Goal: Information Seeking & Learning: Learn about a topic

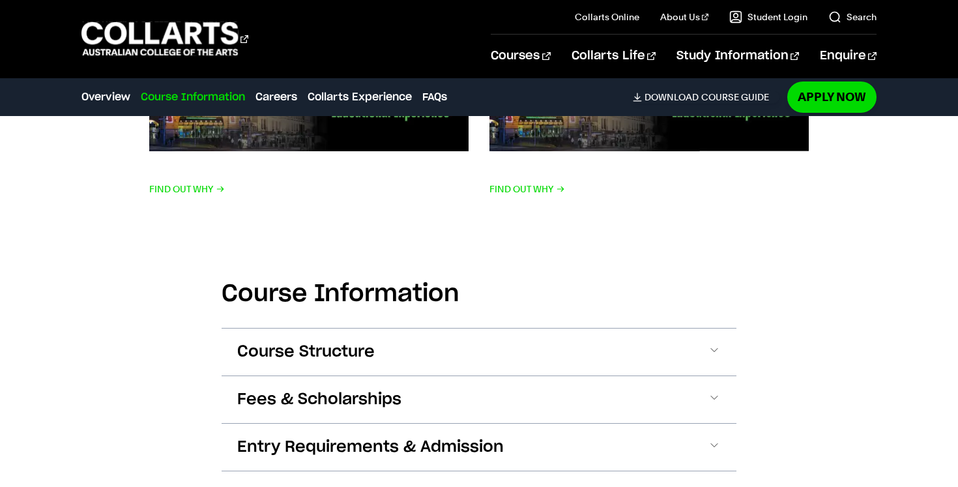
scroll to position [2084, 0]
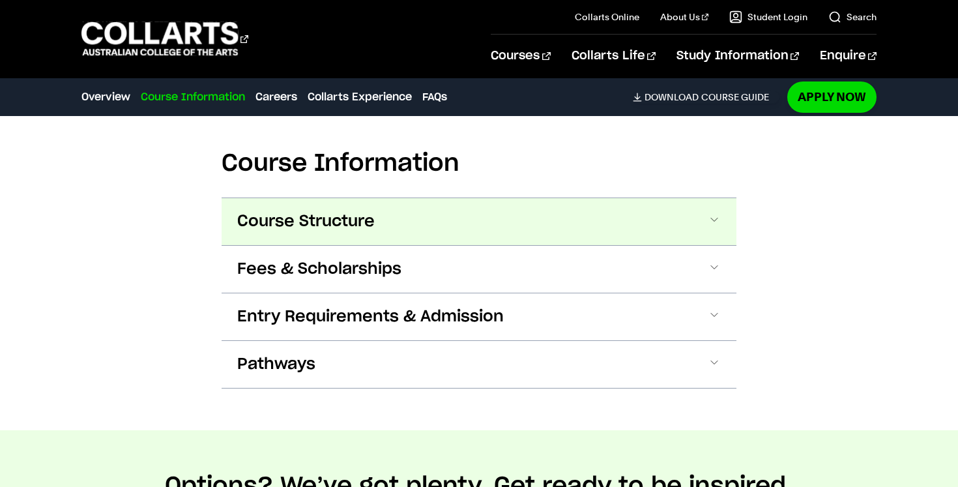
click at [395, 240] on button "Course Structure" at bounding box center [478, 221] width 515 height 47
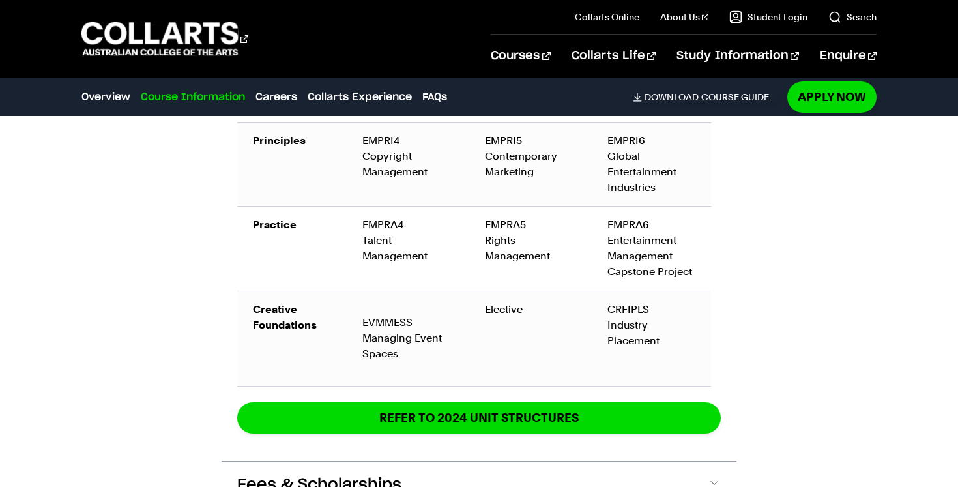
scroll to position [2898, 0]
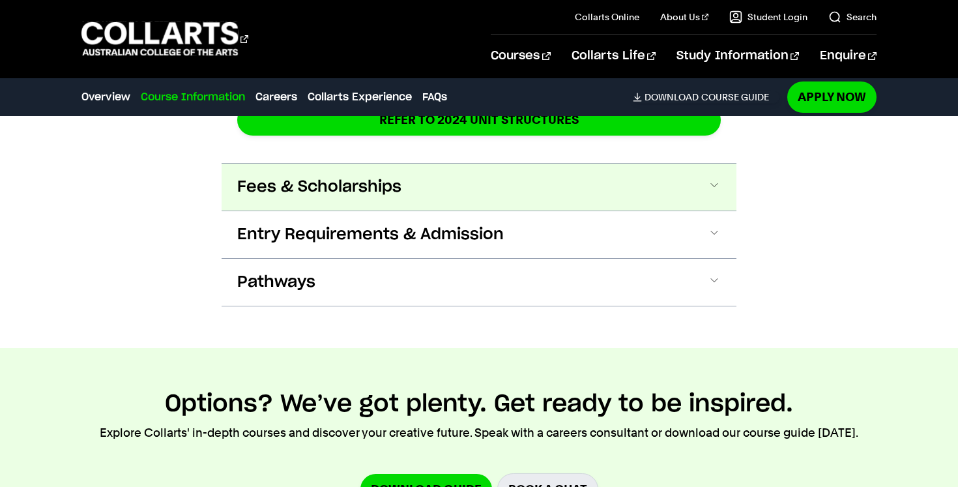
click at [445, 183] on button "Fees & Scholarships" at bounding box center [478, 187] width 515 height 47
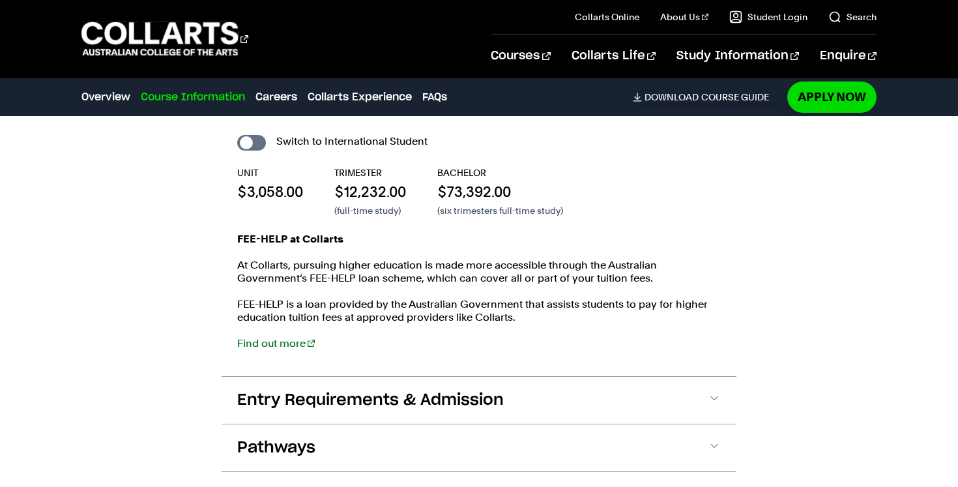
scroll to position [3331, 0]
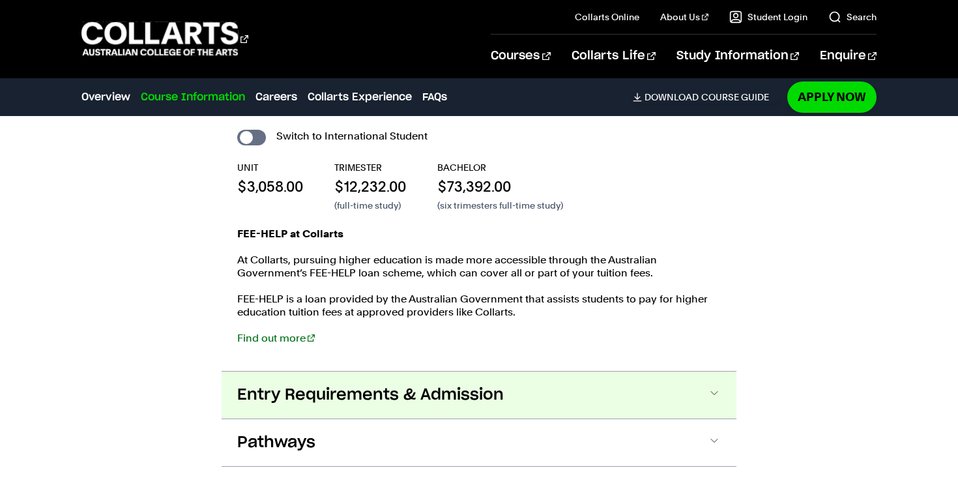
click at [518, 383] on button "Entry Requirements & Admission" at bounding box center [478, 394] width 515 height 47
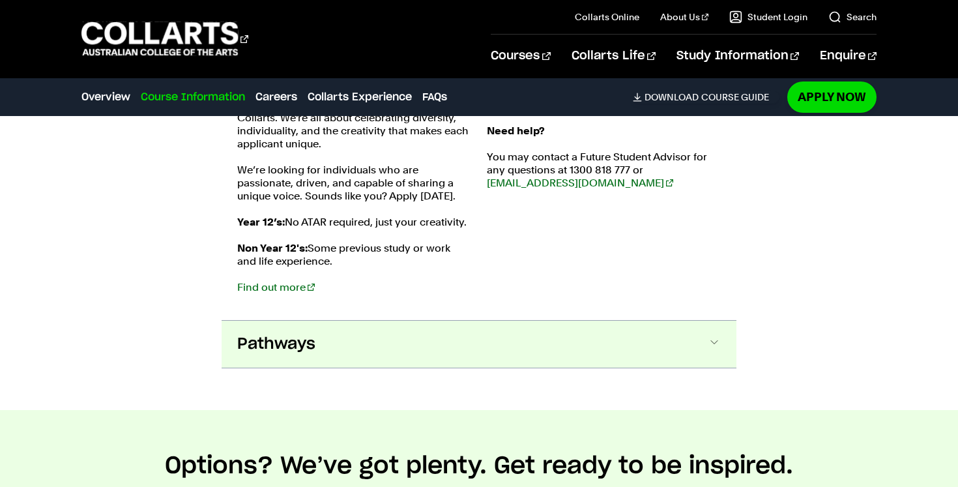
click at [509, 351] on button "Pathways" at bounding box center [478, 343] width 515 height 47
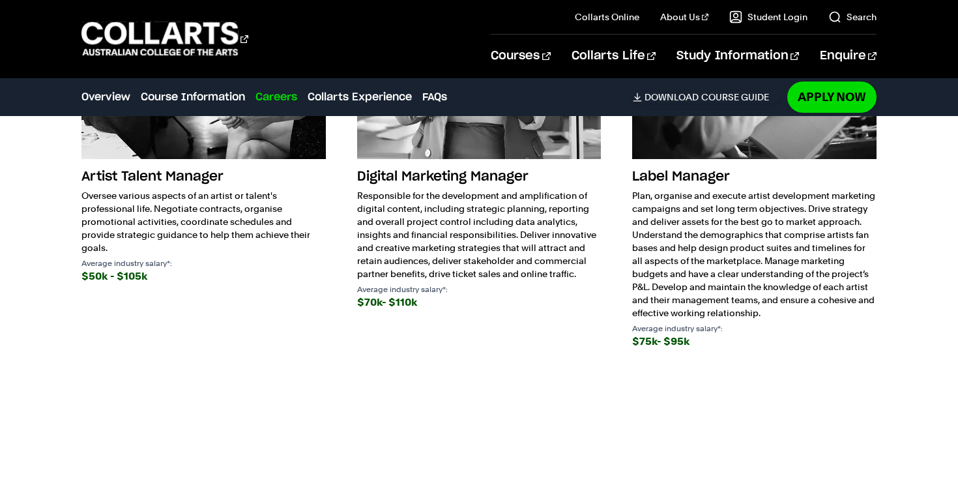
scroll to position [4763, 0]
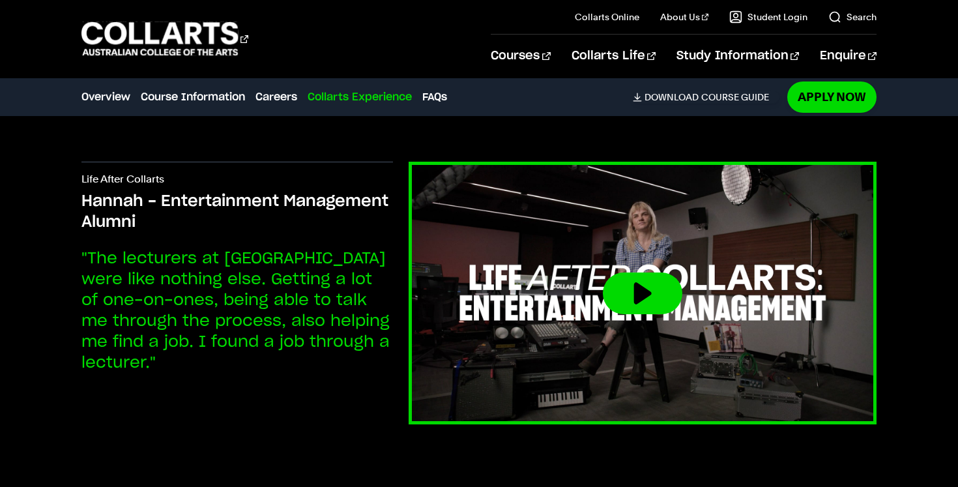
scroll to position [5822, 0]
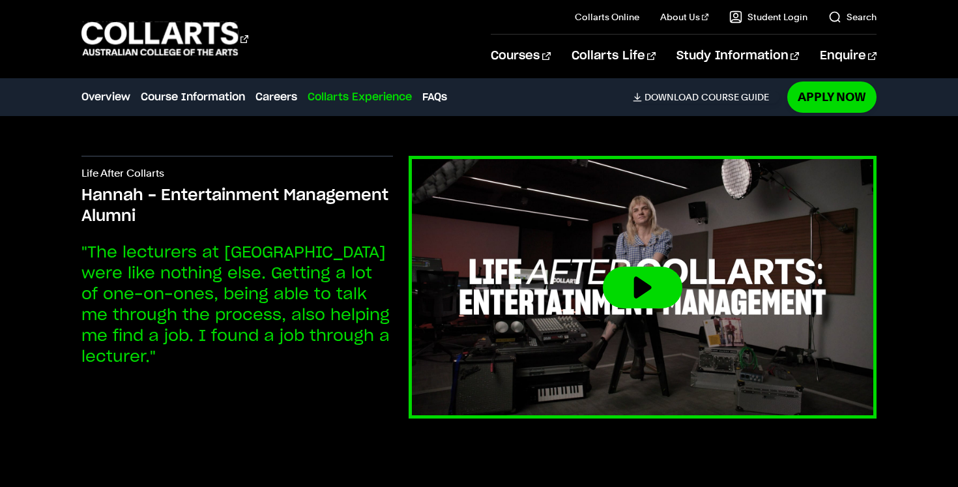
click at [656, 290] on button at bounding box center [642, 287] width 79 height 42
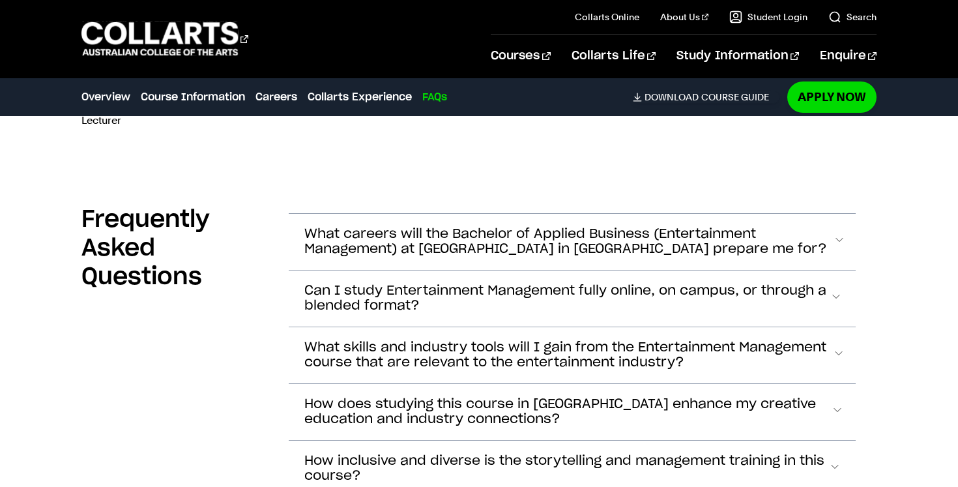
scroll to position [6954, 0]
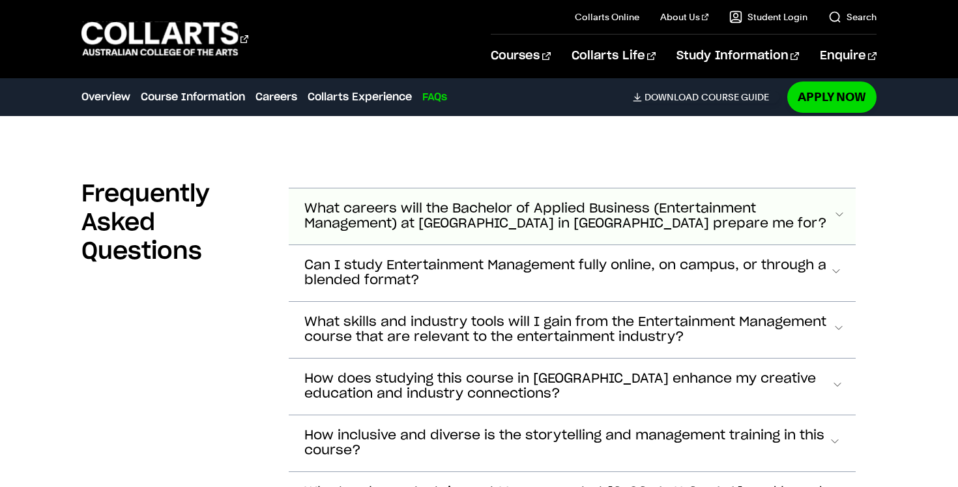
click at [464, 212] on span "What careers will the Bachelor of Applied Business (Entertainment Management) a…" at bounding box center [568, 216] width 528 height 30
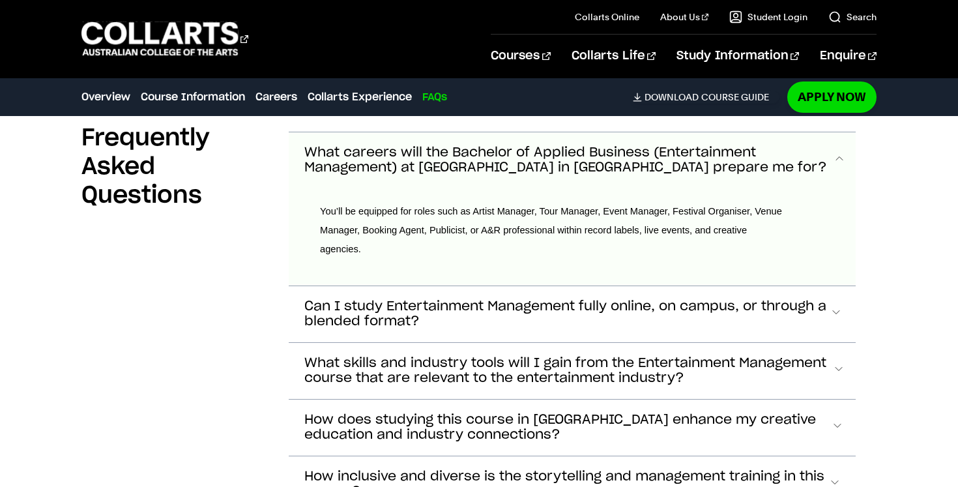
scroll to position [7025, 0]
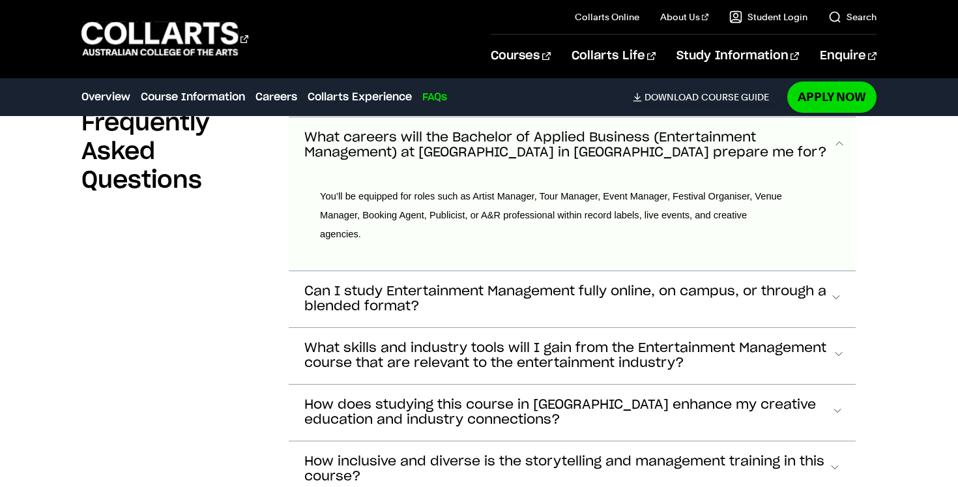
click at [481, 151] on span "What careers will the Bachelor of Applied Business (Entertainment Management) a…" at bounding box center [568, 145] width 528 height 30
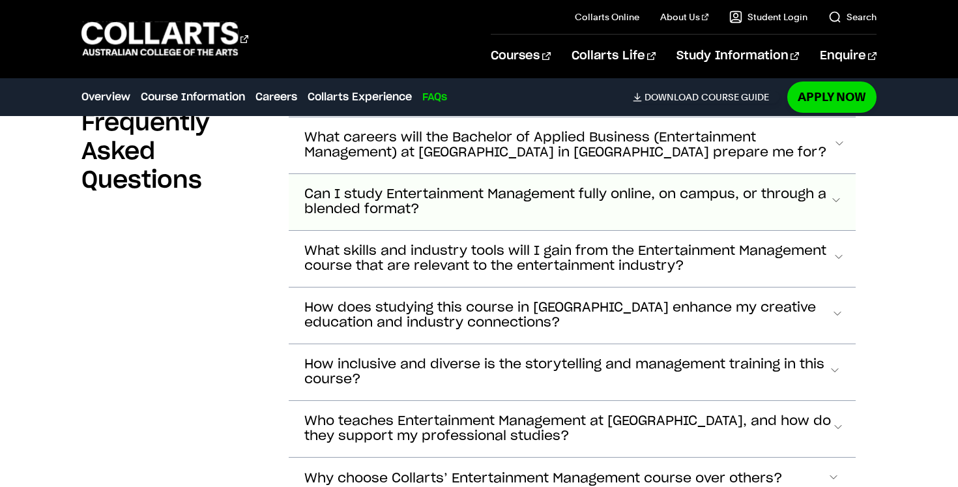
click at [528, 214] on span "Can I study Entertainment Management fully online, on campus, or through a blen…" at bounding box center [566, 202] width 525 height 30
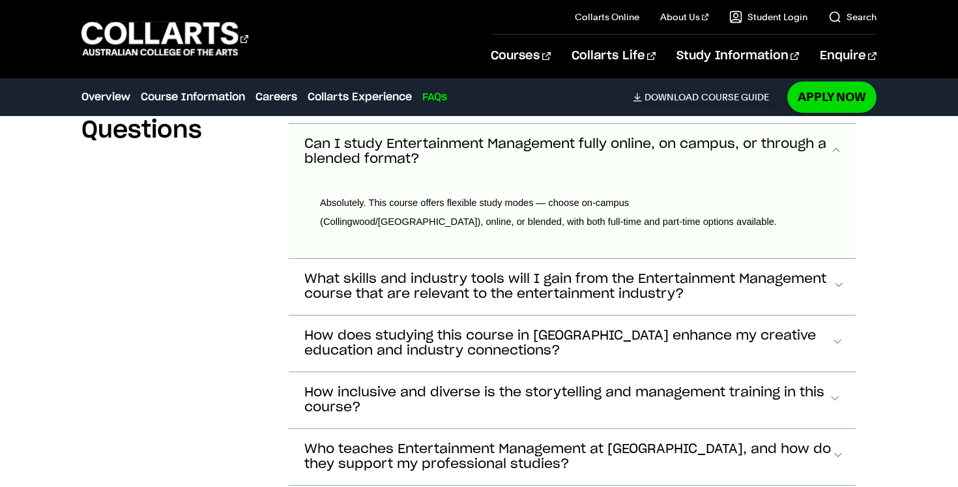
scroll to position [7082, 0]
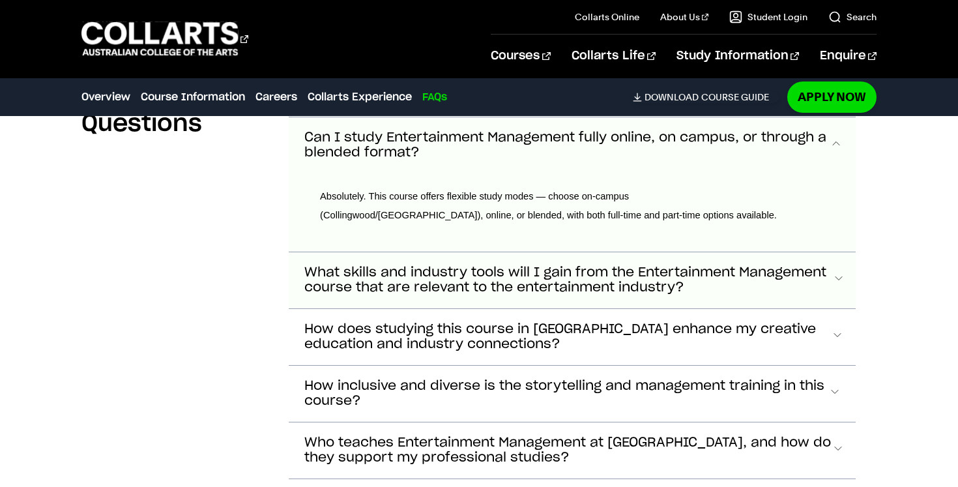
click at [545, 281] on span "What skills and industry tools will I gain from the Entertainment Management co…" at bounding box center [568, 280] width 528 height 30
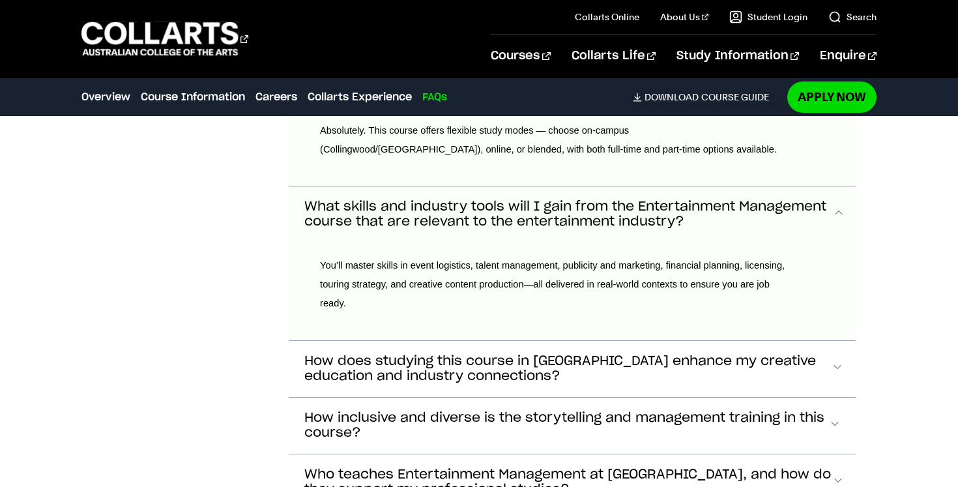
scroll to position [7218, 0]
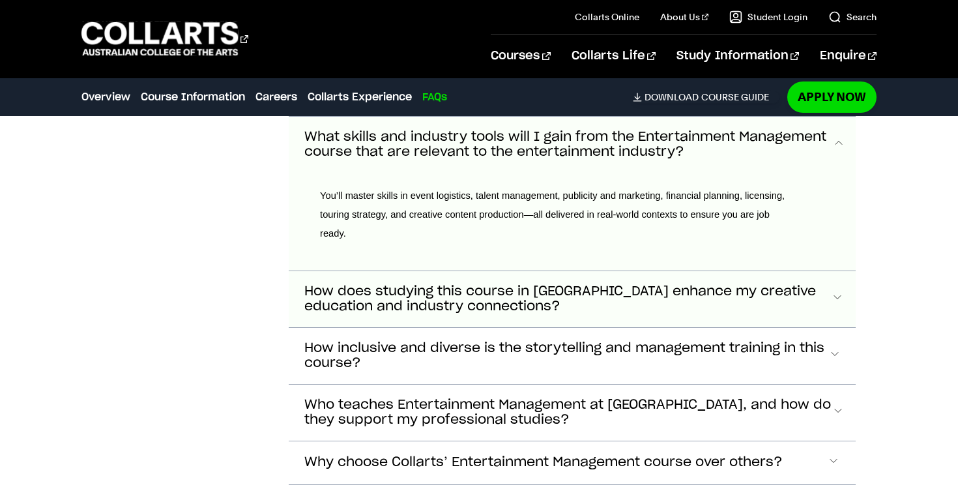
click at [741, 274] on button "How does studying this course in [GEOGRAPHIC_DATA] enhance my creative educatio…" at bounding box center [572, 299] width 567 height 56
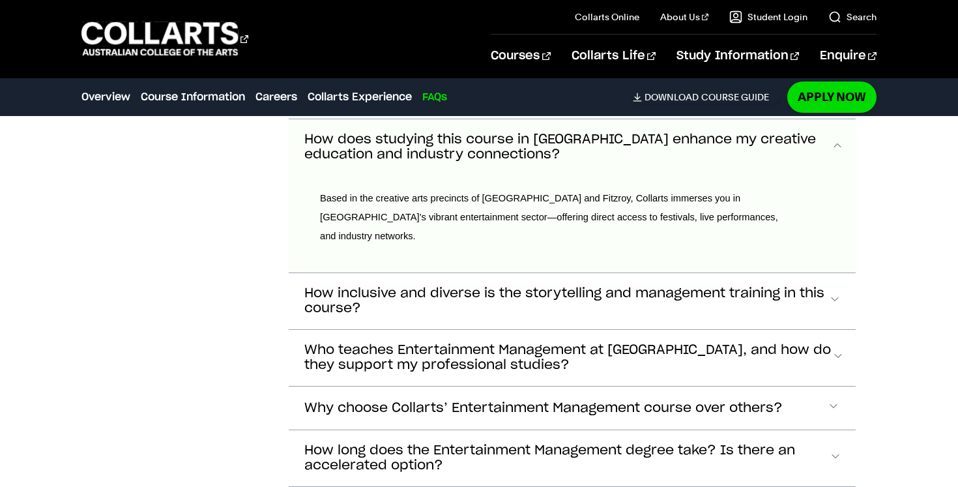
scroll to position [7371, 0]
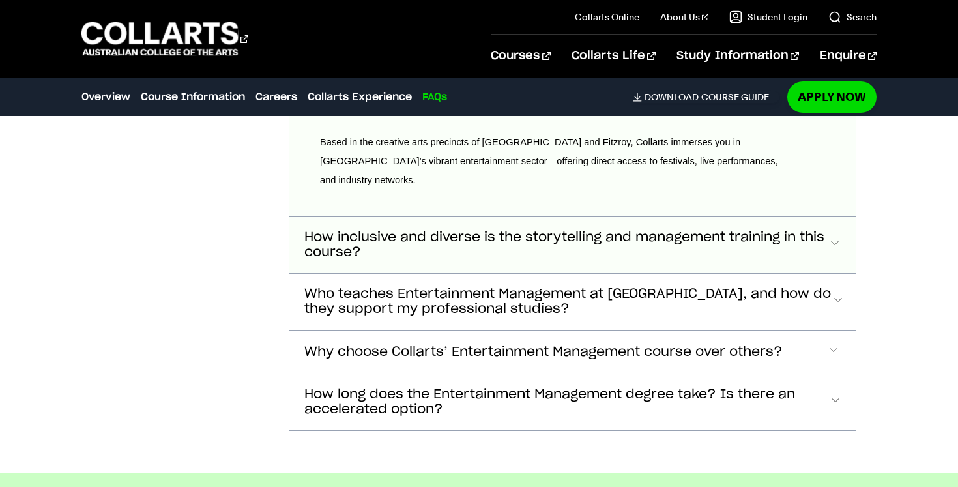
click at [735, 233] on span "How inclusive and diverse is the storytelling and management training in this c…" at bounding box center [566, 245] width 524 height 30
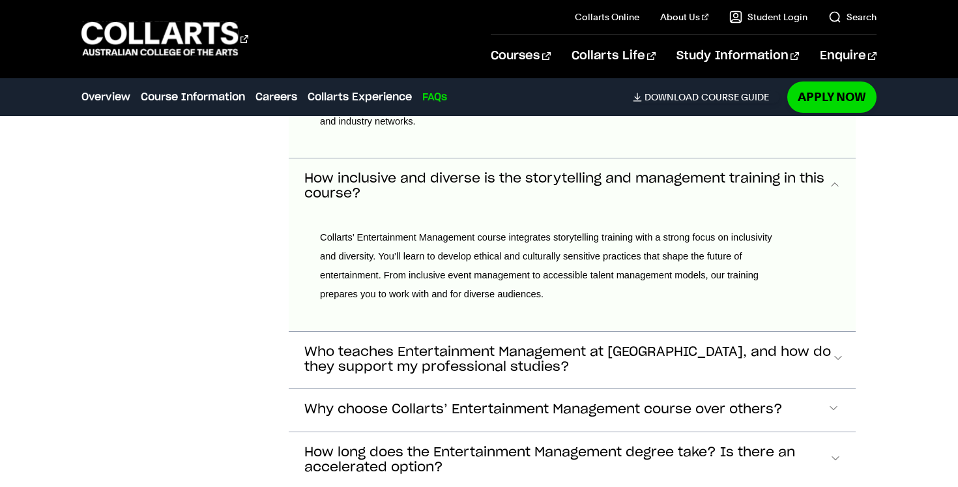
scroll to position [7507, 0]
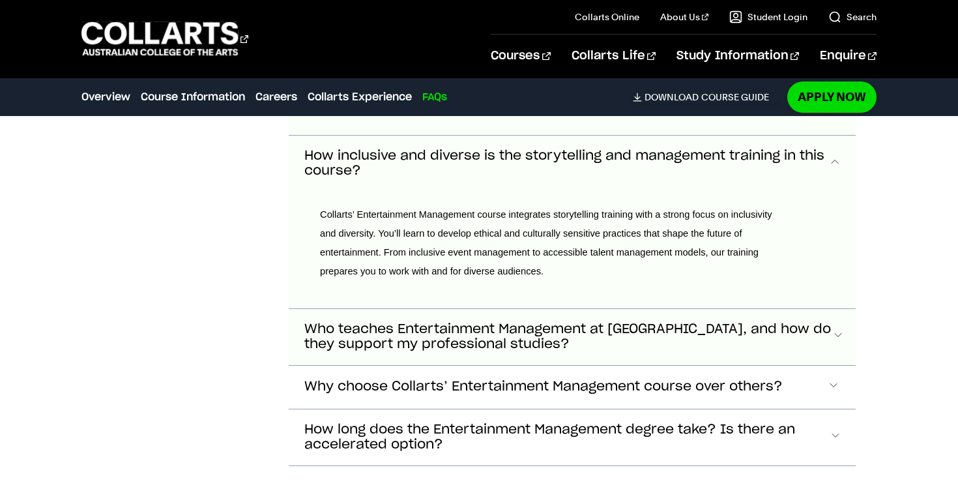
click at [685, 322] on span "Who teaches Entertainment Management at [GEOGRAPHIC_DATA], and how do they supp…" at bounding box center [567, 337] width 527 height 30
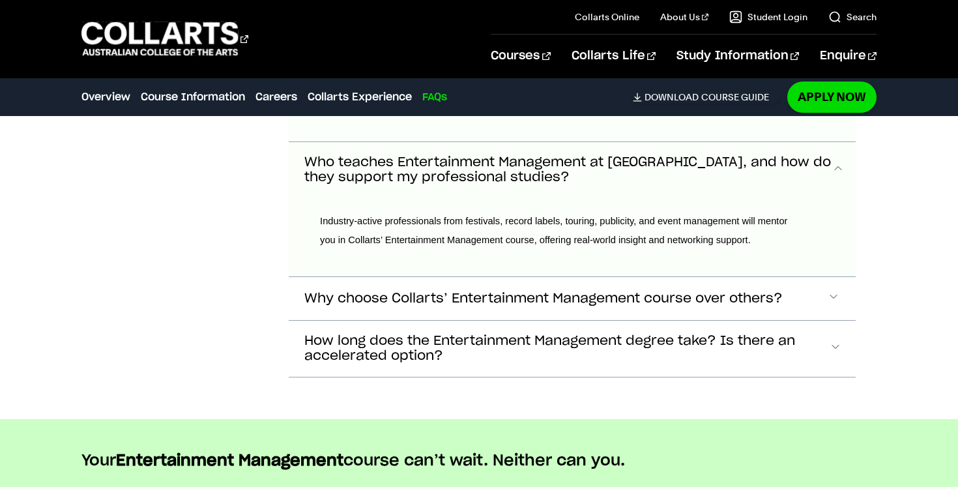
scroll to position [7679, 0]
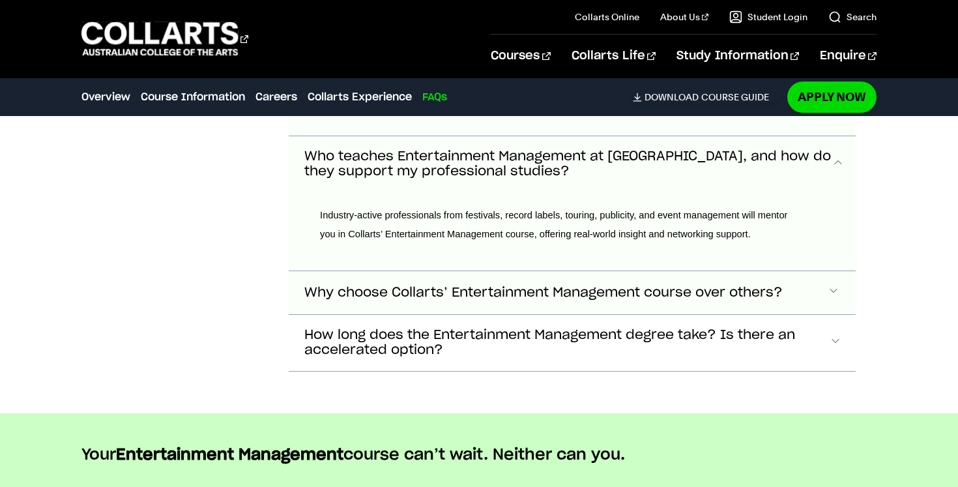
click at [683, 285] on span "Why choose Collarts’ Entertainment Management course over others?" at bounding box center [543, 292] width 478 height 15
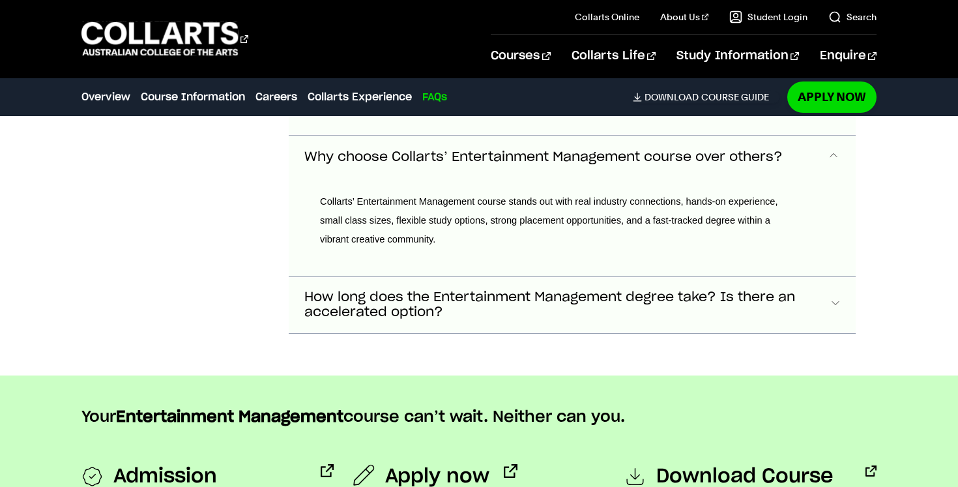
click at [688, 306] on button "How long does the Entertainment Management degree take? Is there an accelerated…" at bounding box center [572, 305] width 567 height 56
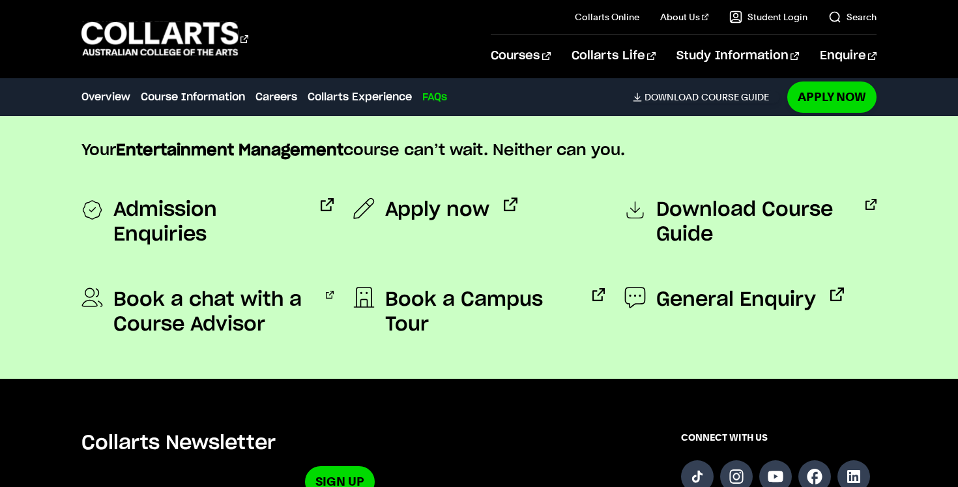
scroll to position [8225, 0]
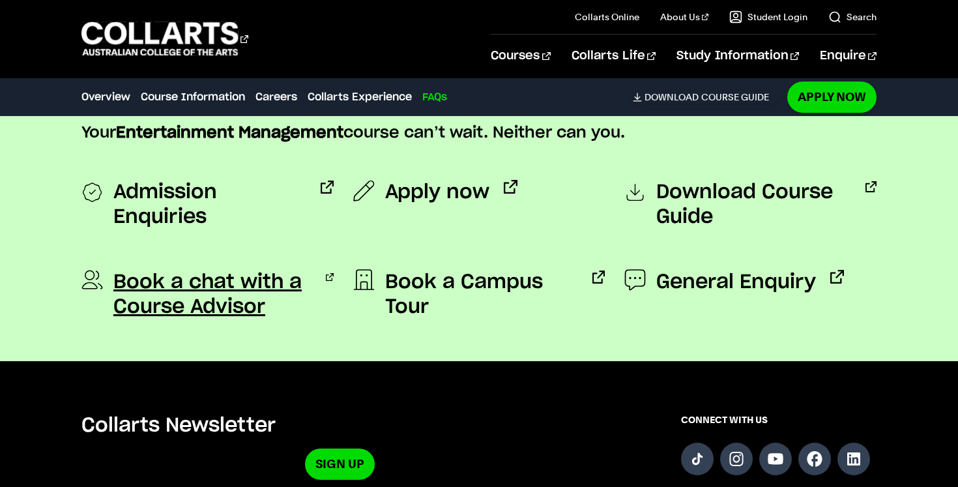
click at [294, 270] on span "Book a chat with a Course Advisor" at bounding box center [212, 295] width 198 height 50
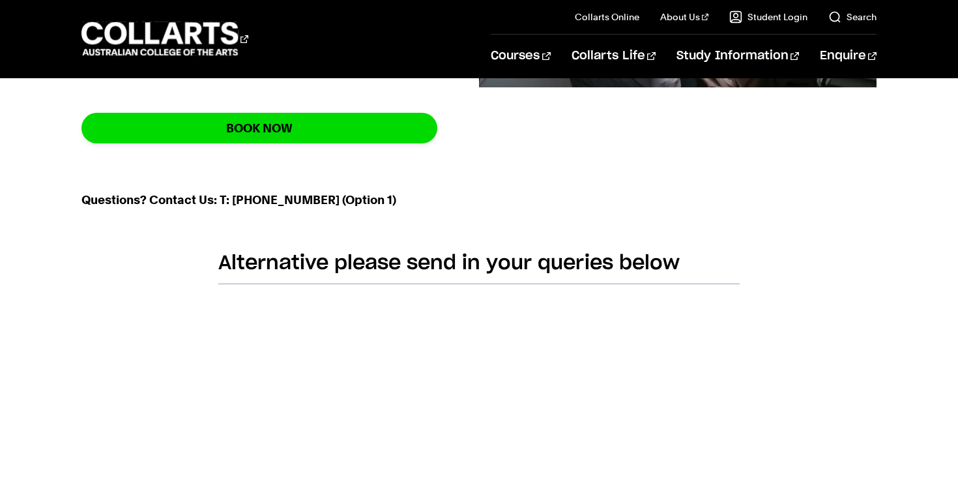
scroll to position [621, 0]
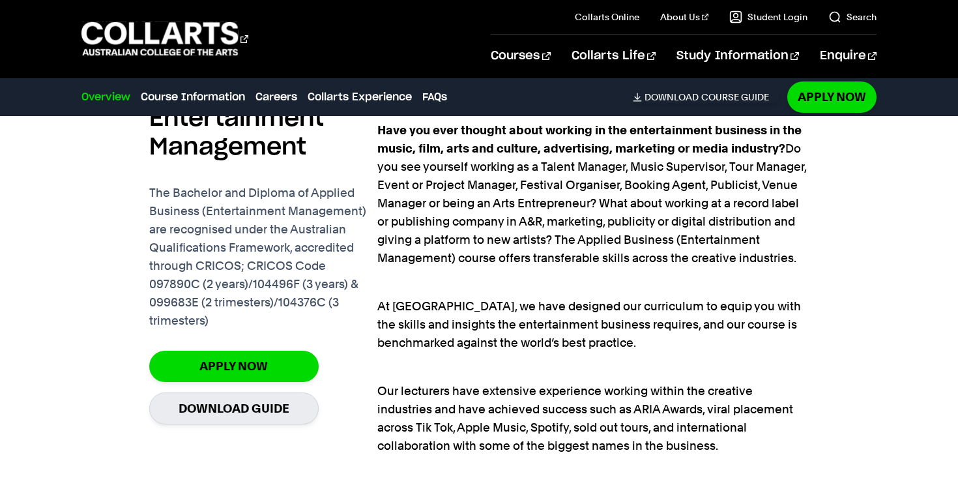
scroll to position [909, 0]
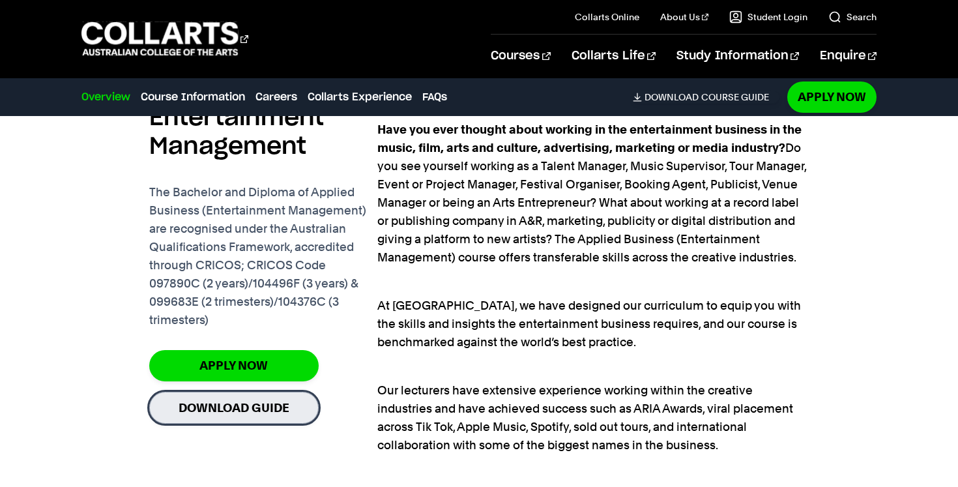
click at [286, 410] on link "Download Guide" at bounding box center [233, 407] width 169 height 32
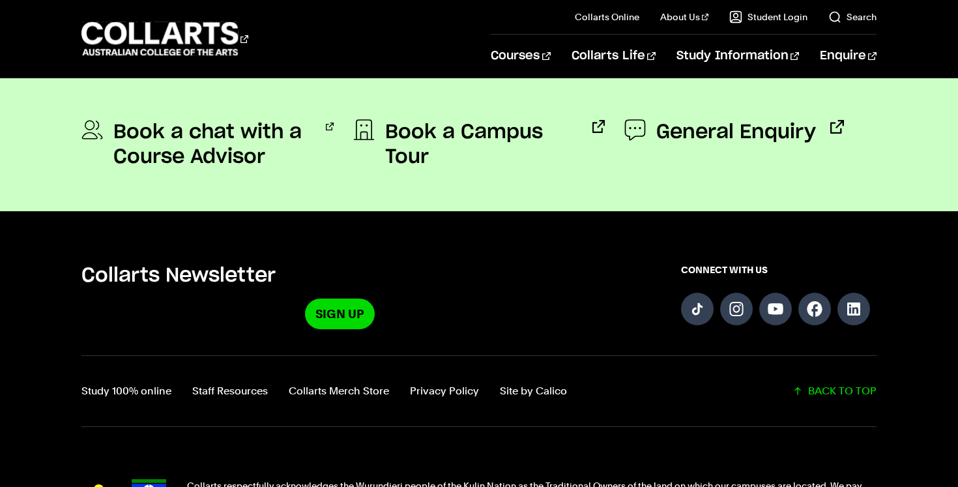
scroll to position [1189, 0]
